Goal: Obtain resource: Download file/media

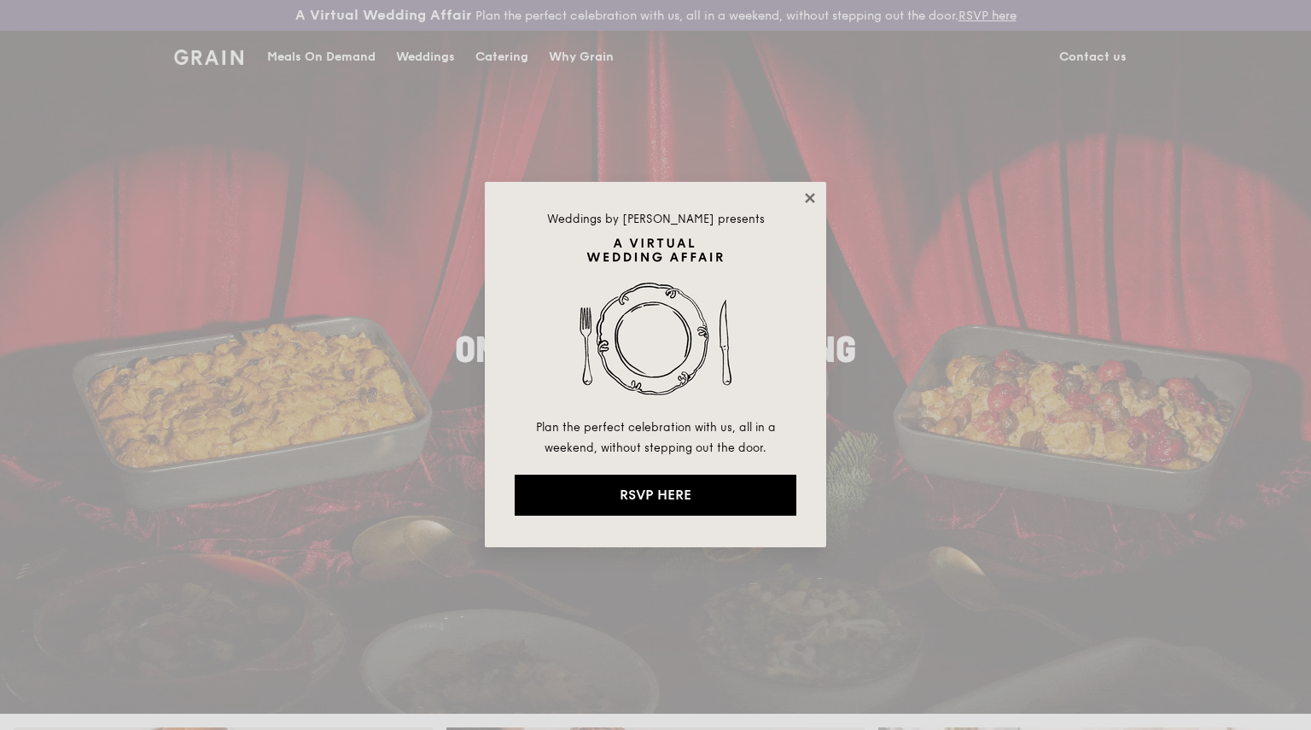
click at [807, 197] on icon at bounding box center [809, 197] width 15 height 15
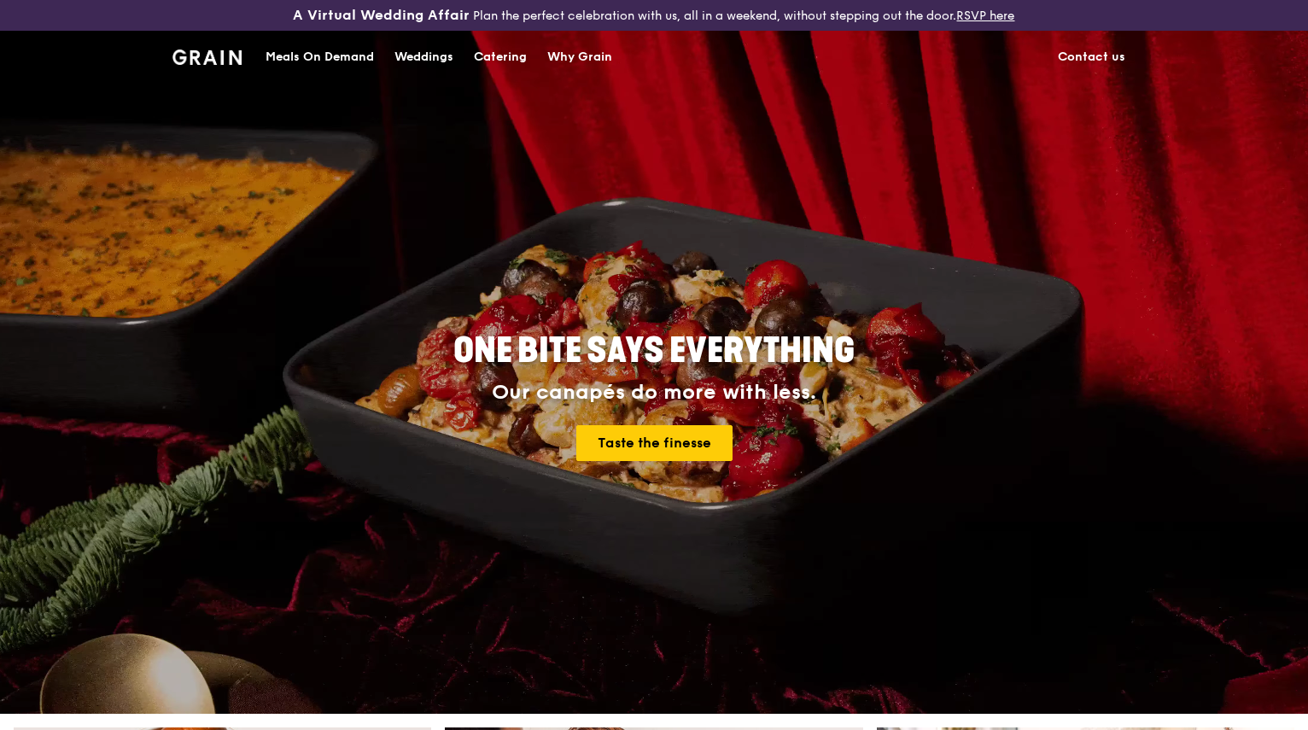
click at [503, 55] on div "Catering" at bounding box center [500, 57] width 53 height 51
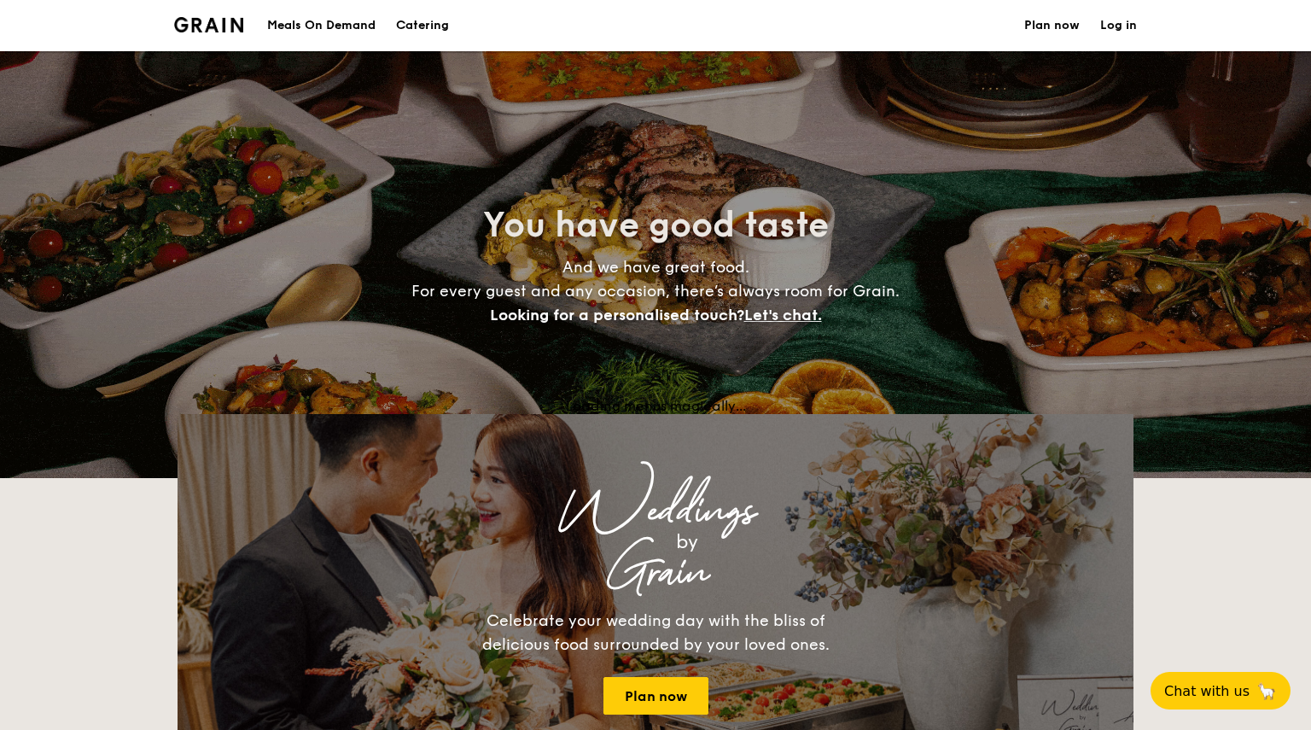
select select
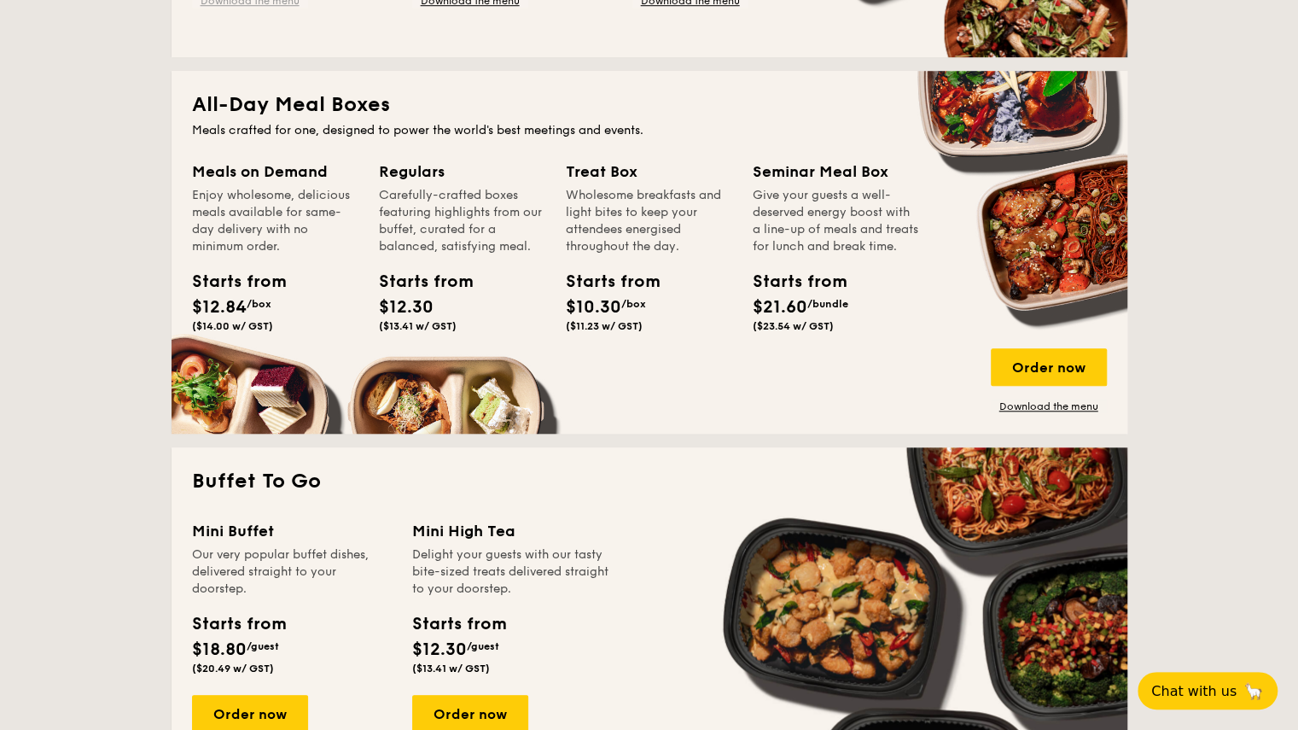
scroll to position [427, 0]
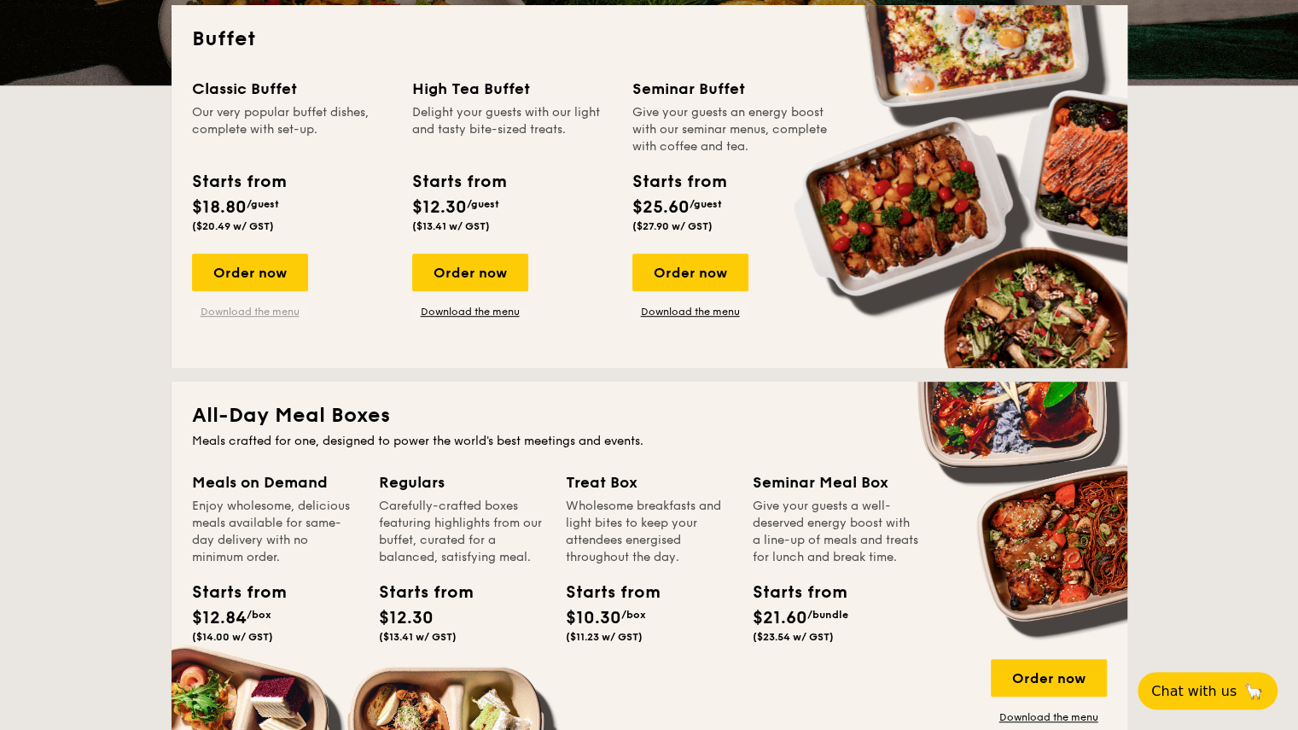
click at [266, 315] on link "Download the menu" at bounding box center [250, 312] width 116 height 14
